Goal: Navigation & Orientation: Find specific page/section

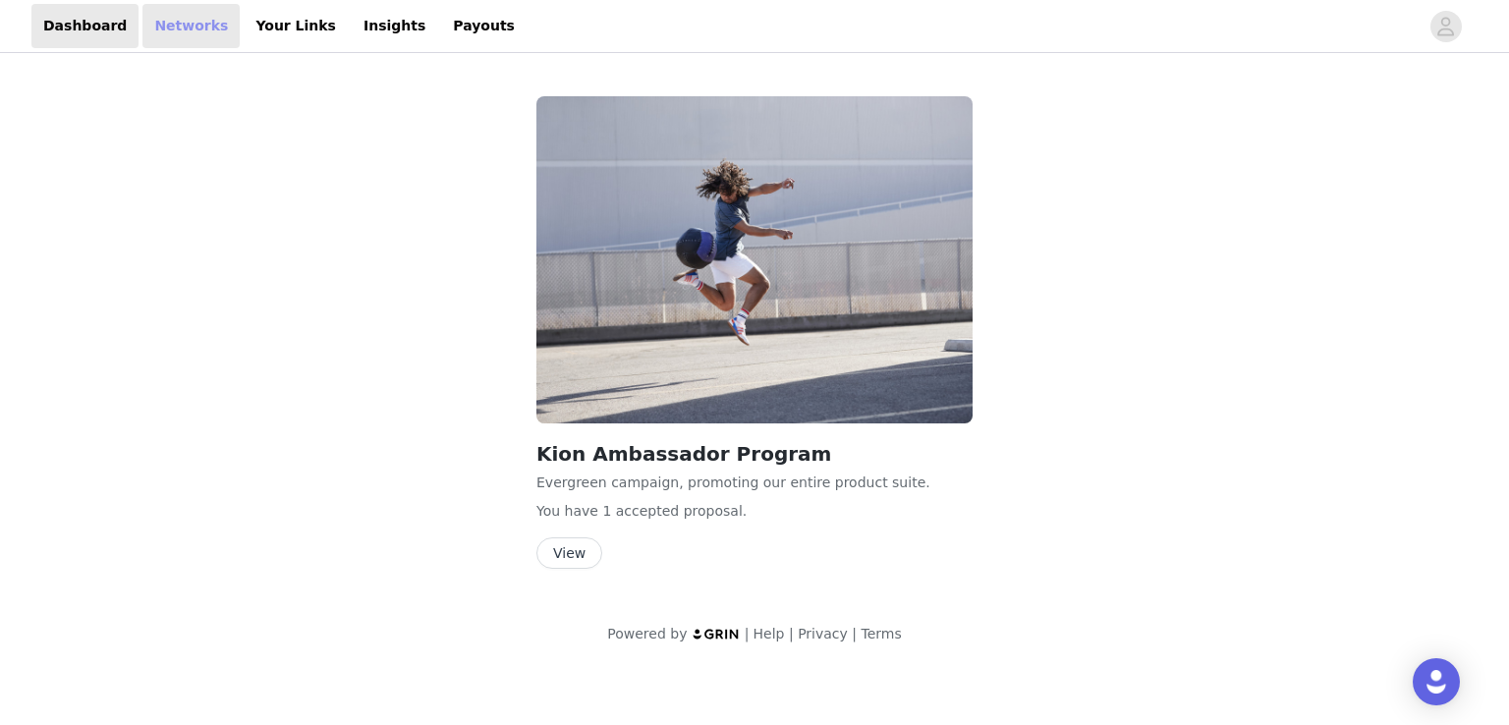
click at [170, 24] on link "Networks" at bounding box center [190, 26] width 97 height 44
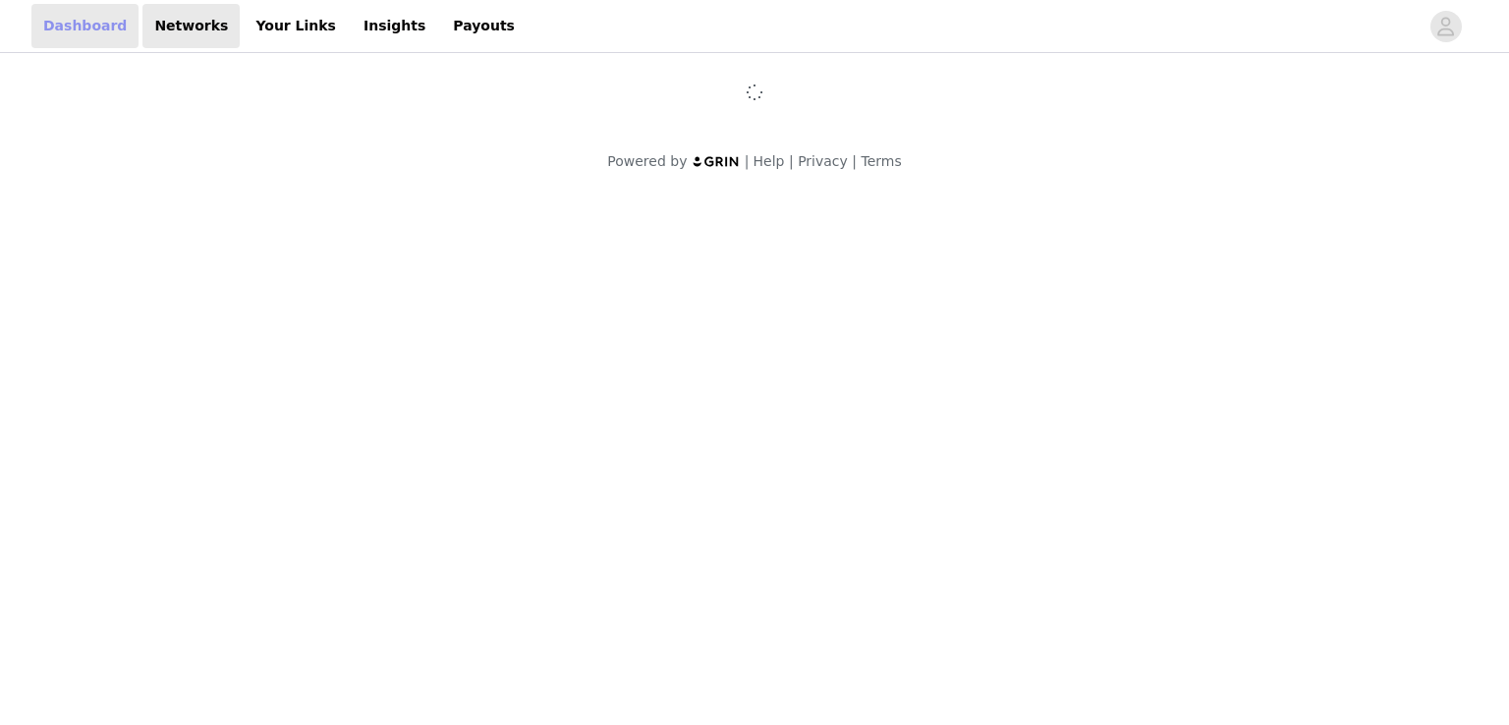
click at [84, 28] on link "Dashboard" at bounding box center [84, 26] width 107 height 44
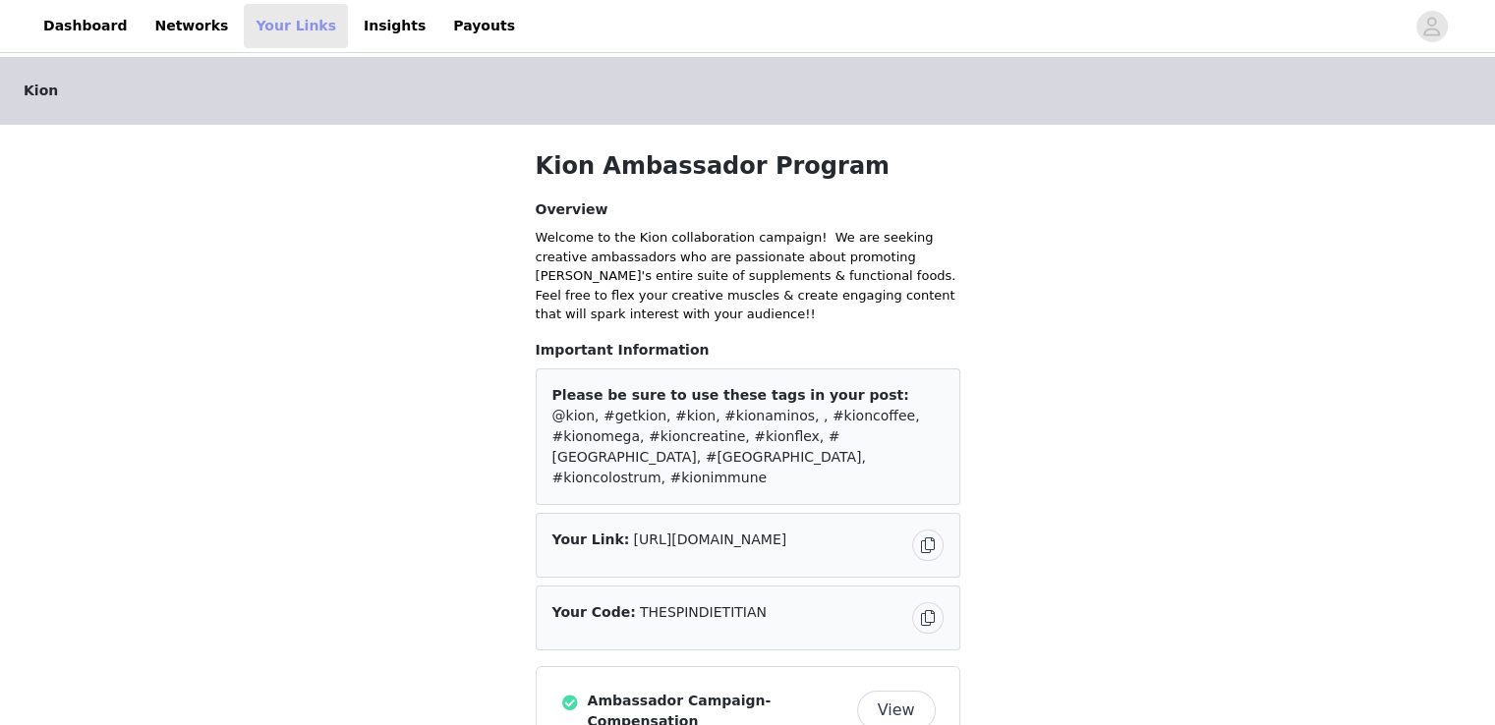
click at [278, 32] on link "Your Links" at bounding box center [296, 26] width 104 height 44
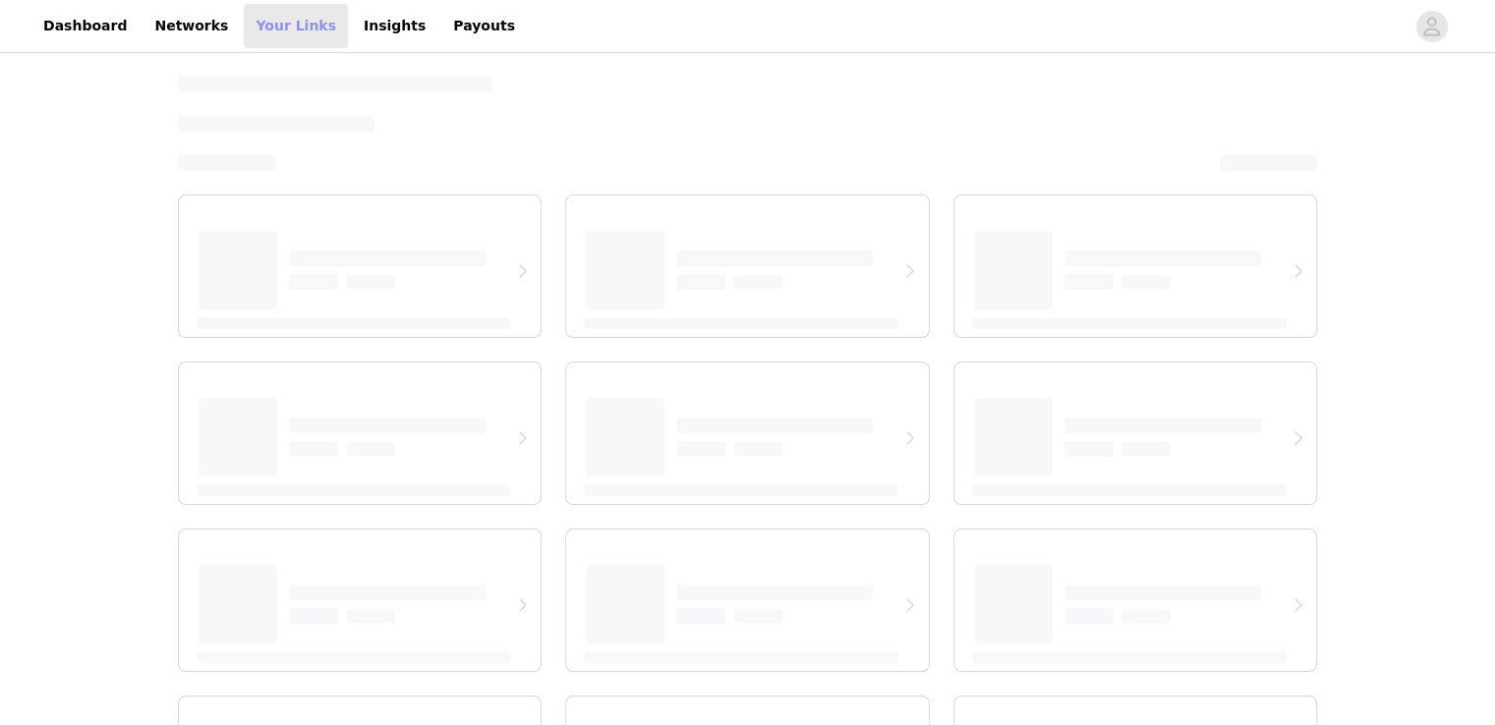
select select "12"
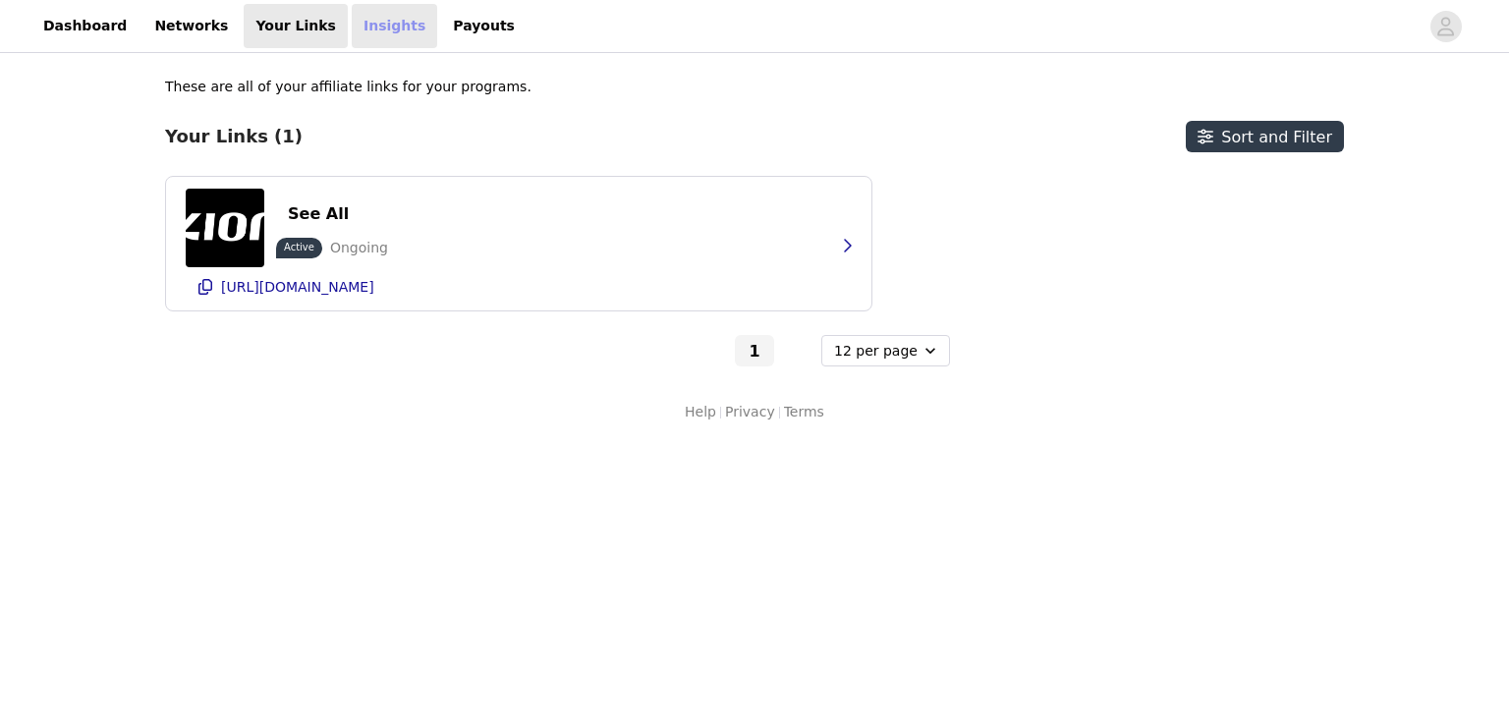
click at [352, 34] on link "Insights" at bounding box center [394, 26] width 85 height 44
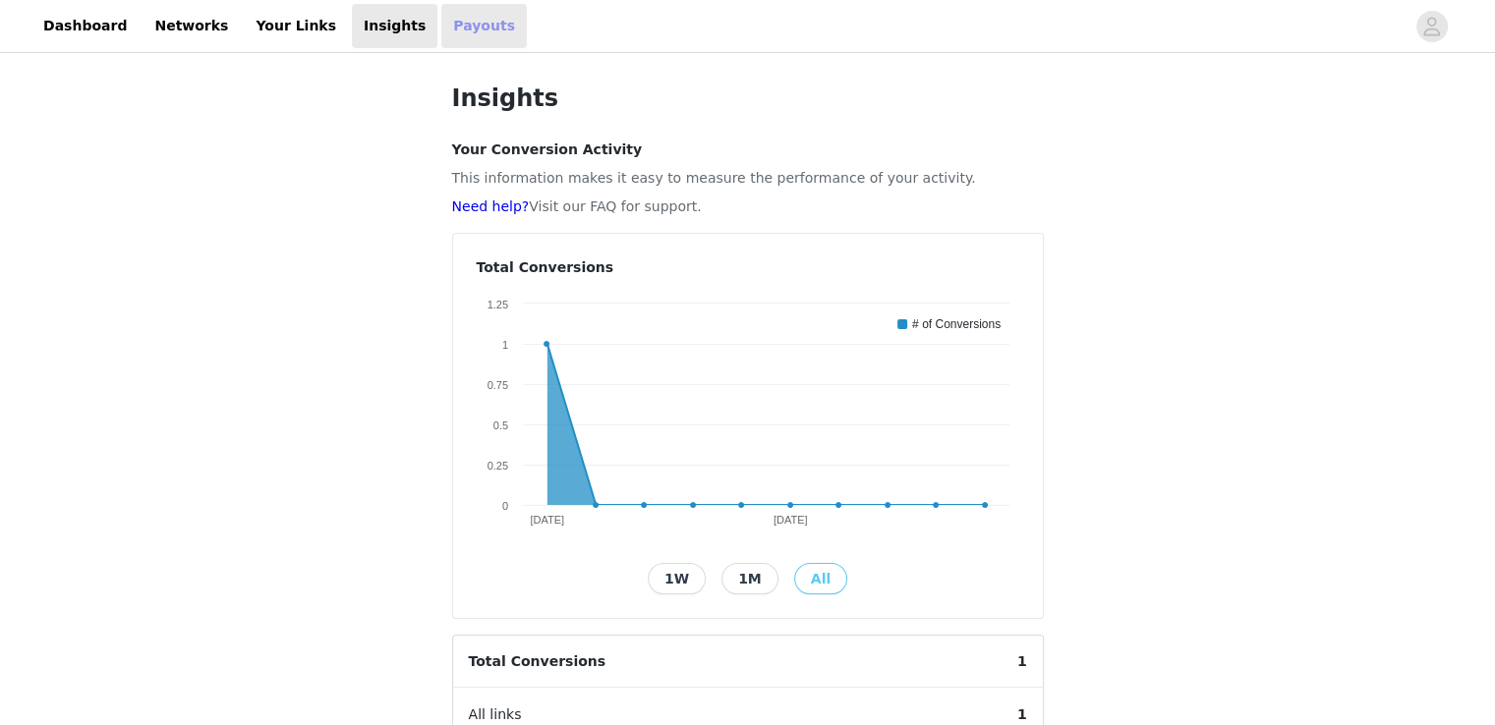
click at [441, 40] on link "Payouts" at bounding box center [483, 26] width 85 height 44
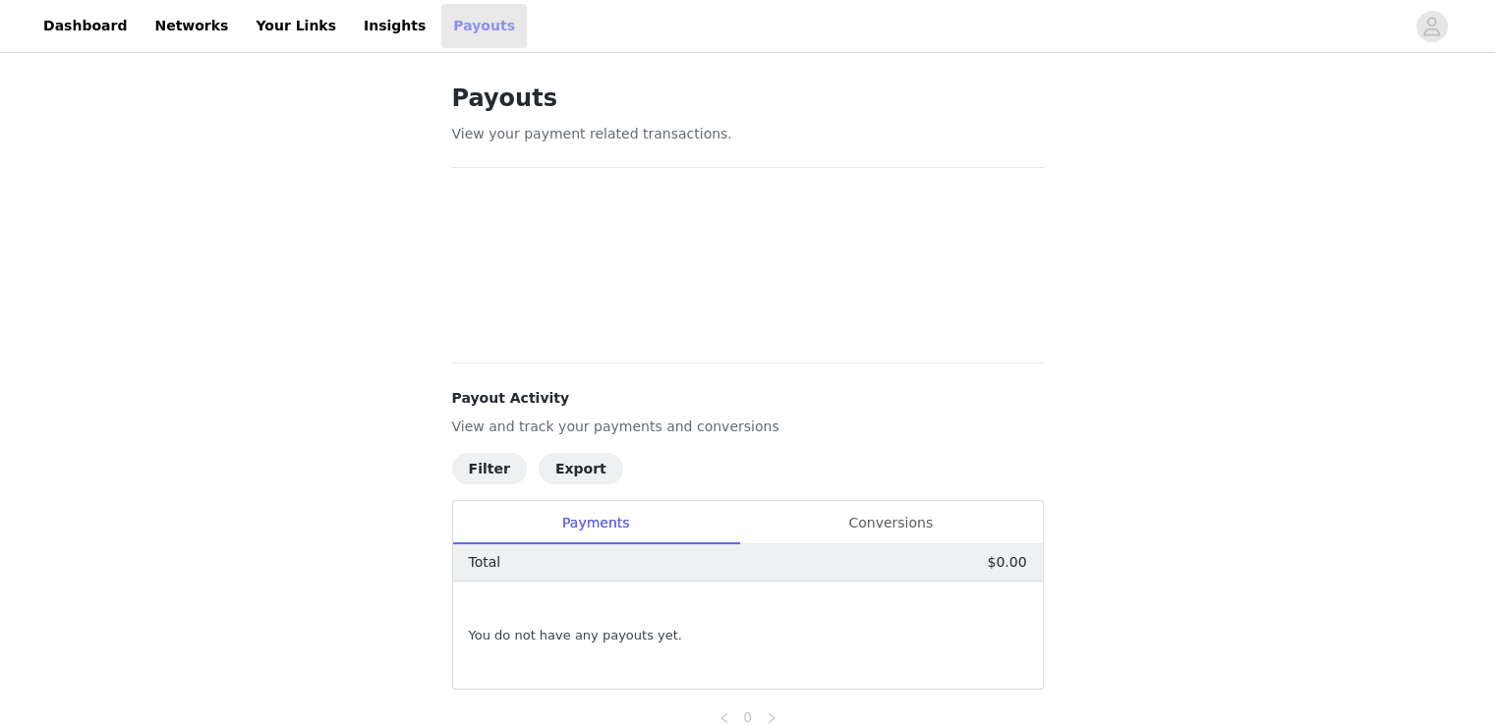
scroll to position [94, 0]
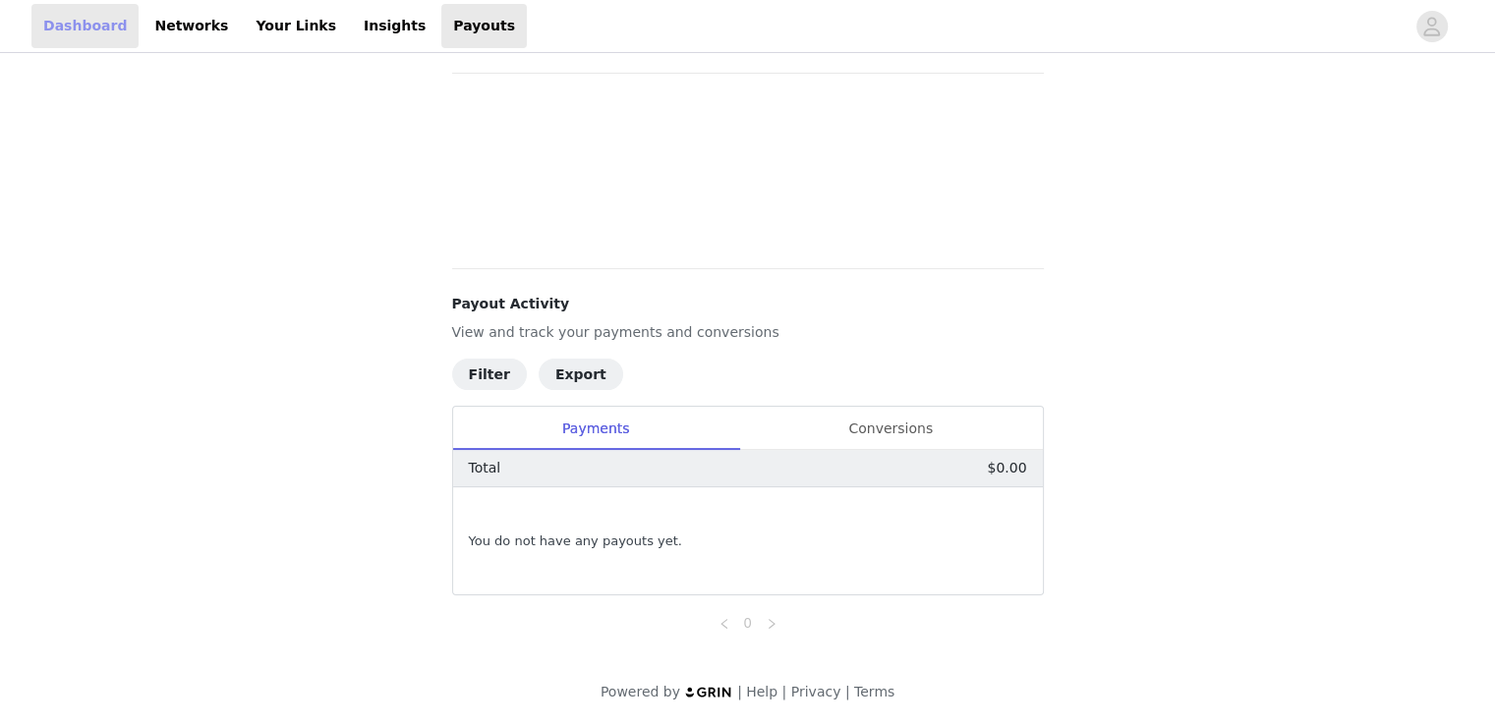
click at [90, 33] on link "Dashboard" at bounding box center [84, 26] width 107 height 44
